Goal: Browse casually

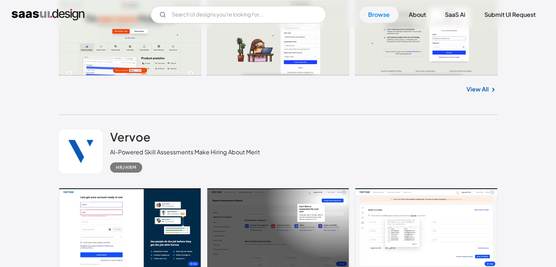
scroll to position [2521, 0]
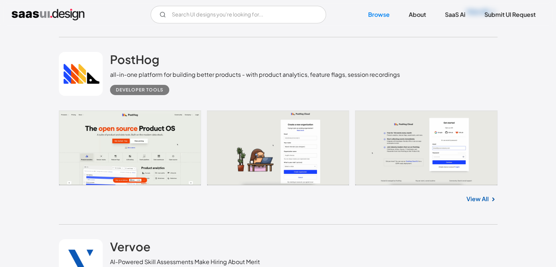
click at [137, 132] on link at bounding box center [278, 147] width 438 height 75
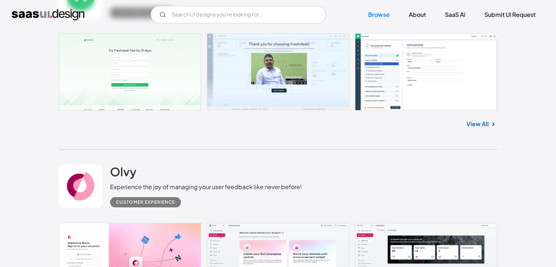
scroll to position [5845, 0]
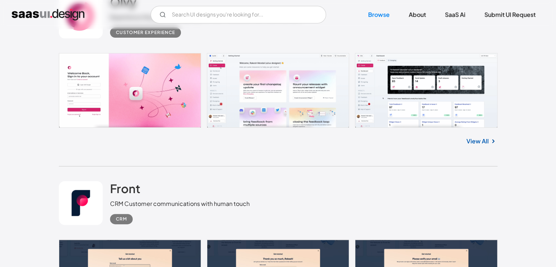
click at [324, 108] on link at bounding box center [278, 90] width 438 height 75
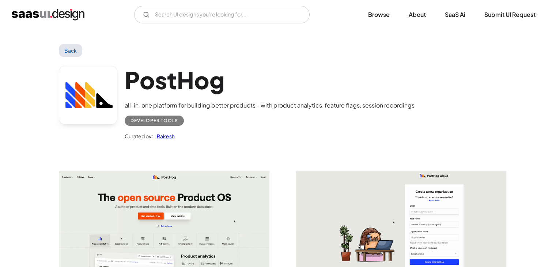
scroll to position [110, 0]
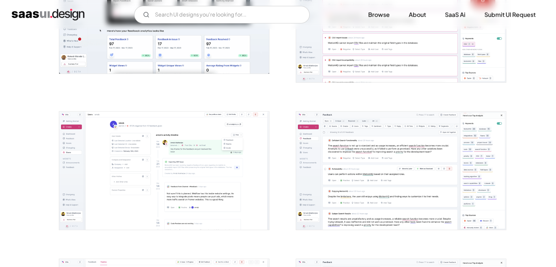
scroll to position [292, 0]
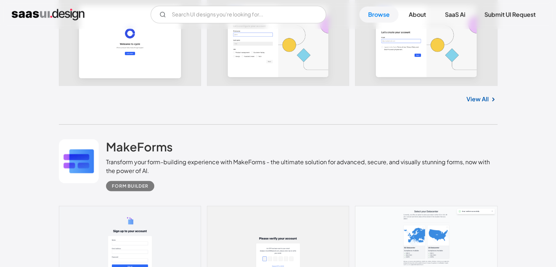
scroll to position [7977, 0]
